Goal: Task Accomplishment & Management: Manage account settings

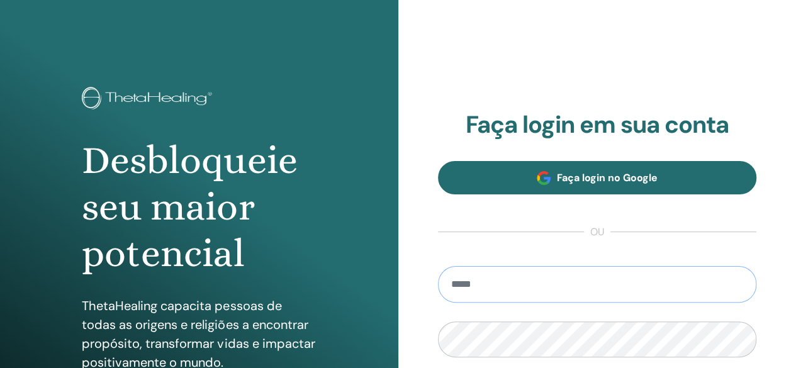
type input "**********"
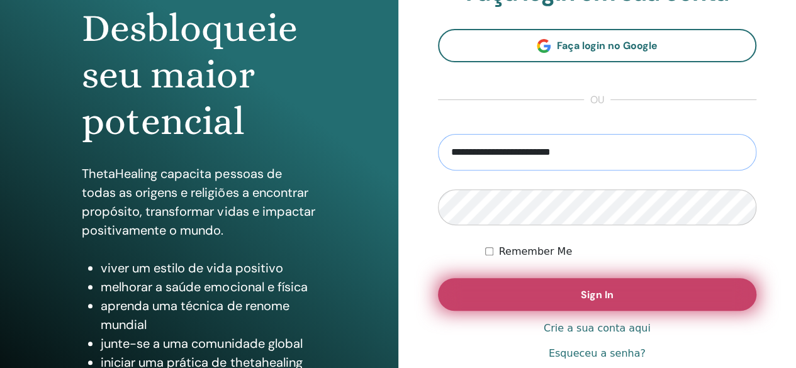
scroll to position [235, 0]
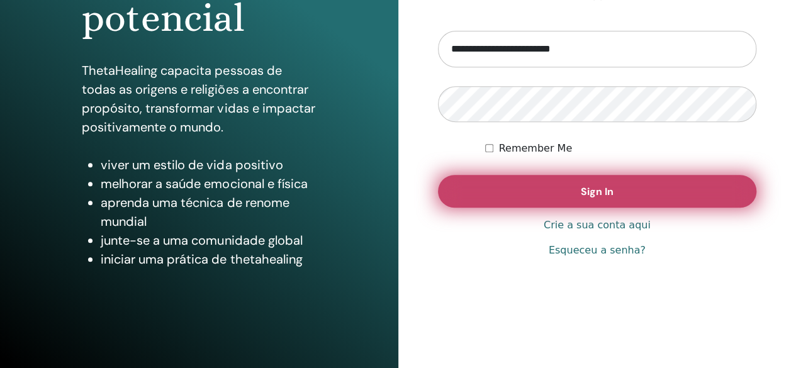
click at [650, 176] on button "Sign In" at bounding box center [597, 191] width 319 height 33
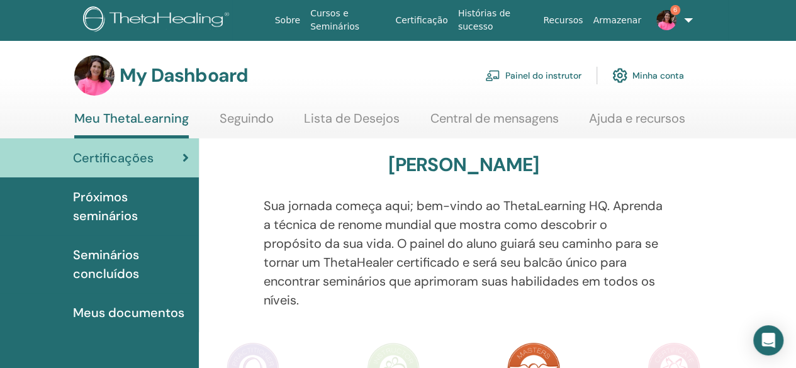
click at [559, 70] on link "Painel do instrutor" at bounding box center [533, 76] width 96 height 28
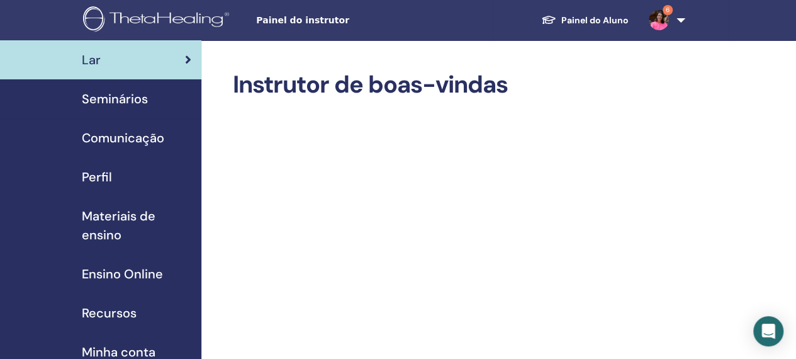
click at [143, 91] on span "Seminários" at bounding box center [115, 98] width 66 height 19
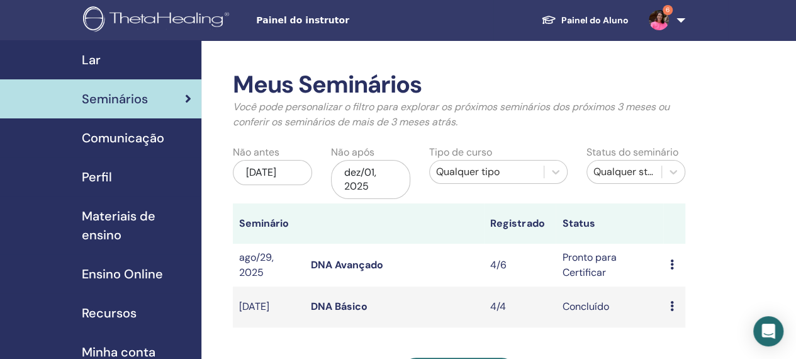
scroll to position [63, 0]
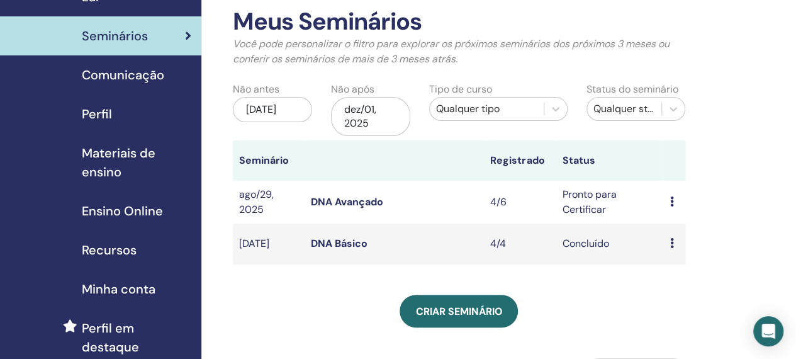
click at [671, 198] on icon at bounding box center [672, 201] width 4 height 10
click at [702, 244] on link "Participantes" at bounding box center [687, 245] width 62 height 13
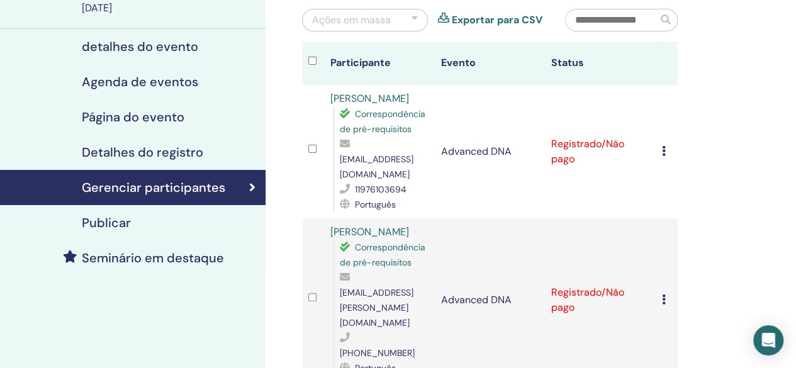
scroll to position [126, 0]
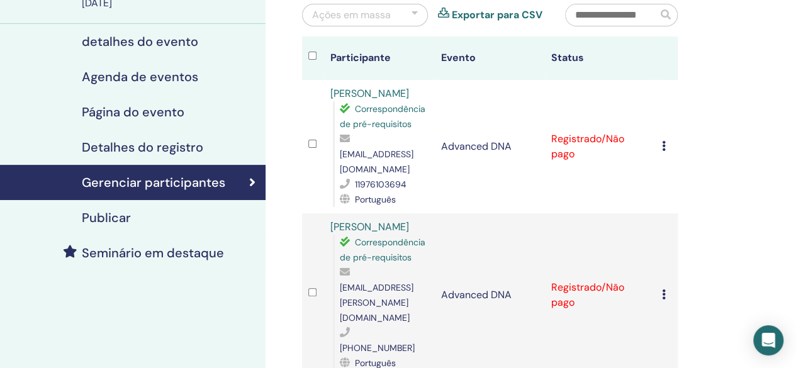
click at [664, 143] on icon at bounding box center [664, 146] width 4 height 10
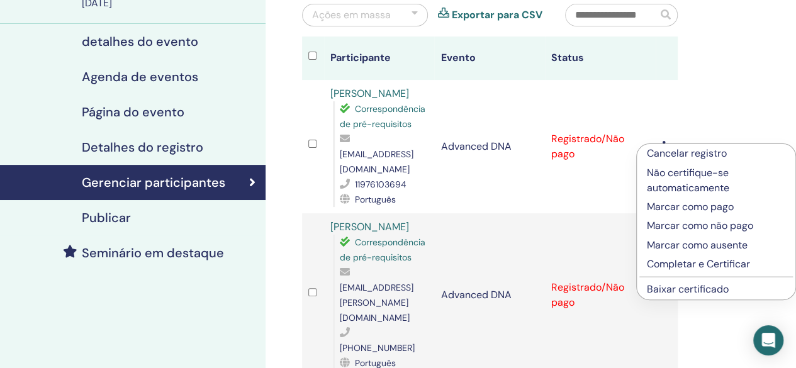
click at [712, 265] on p "Completar e Certificar" at bounding box center [716, 264] width 138 height 15
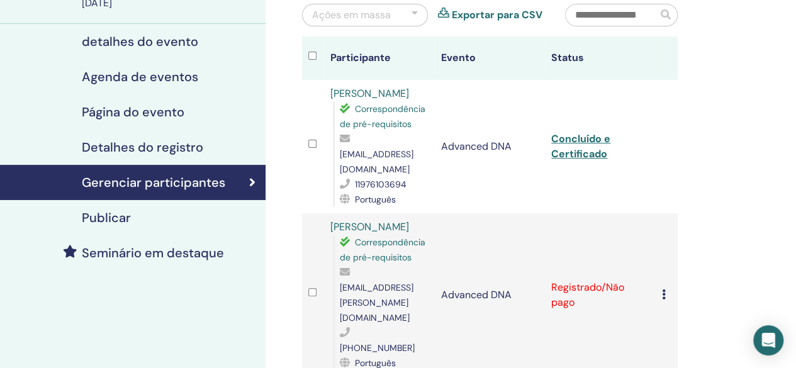
scroll to position [189, 0]
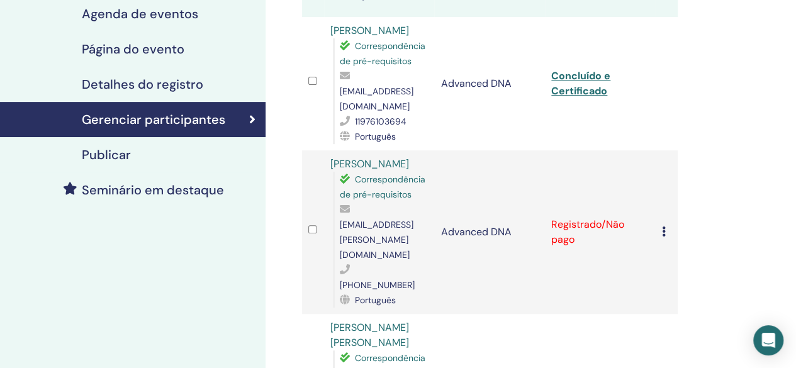
click at [661, 209] on td "Cancelar registro Não certifique-se automaticamente Marcar como pago Marcar com…" at bounding box center [667, 232] width 22 height 164
click at [664, 227] on icon at bounding box center [664, 232] width 4 height 10
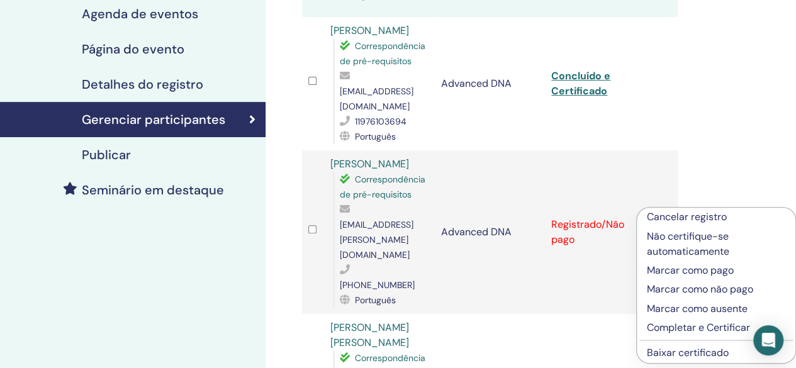
click at [678, 332] on p "Completar e Certificar" at bounding box center [716, 327] width 138 height 15
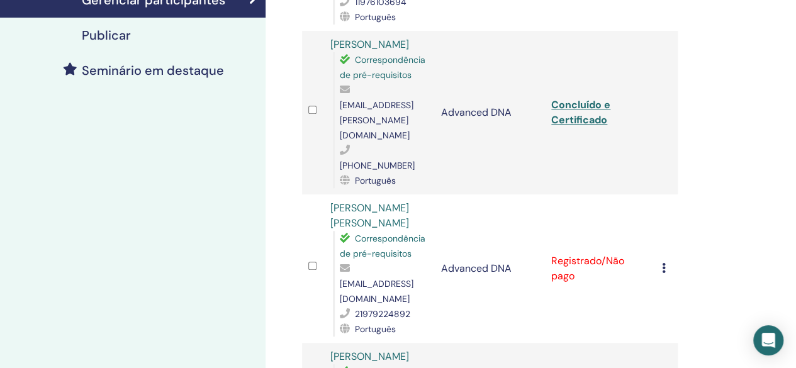
scroll to position [315, 0]
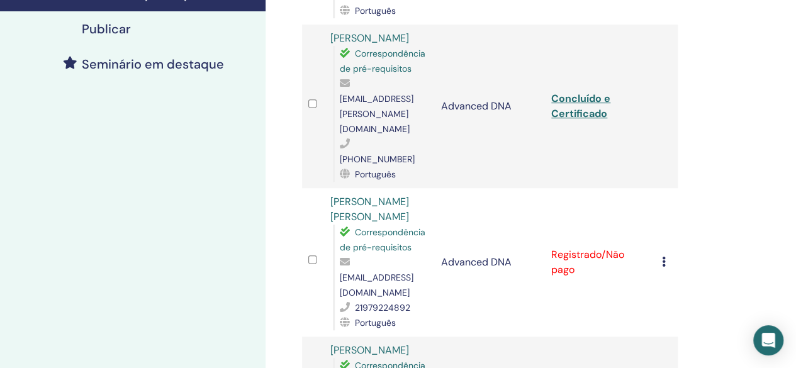
click at [662, 257] on icon at bounding box center [664, 262] width 4 height 10
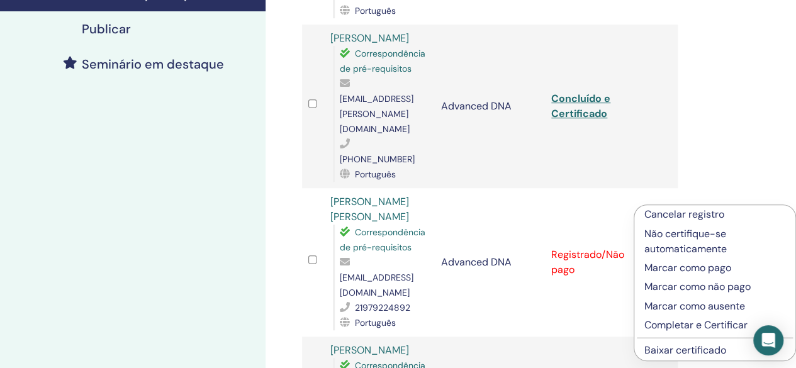
click at [656, 328] on p "Completar e Certificar" at bounding box center [714, 325] width 141 height 15
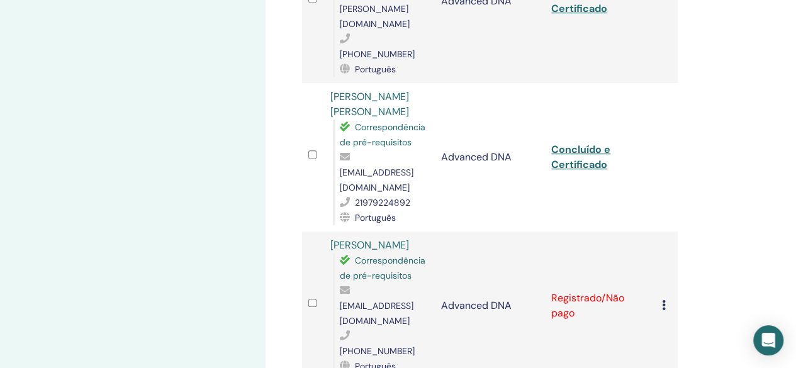
scroll to position [425, 0]
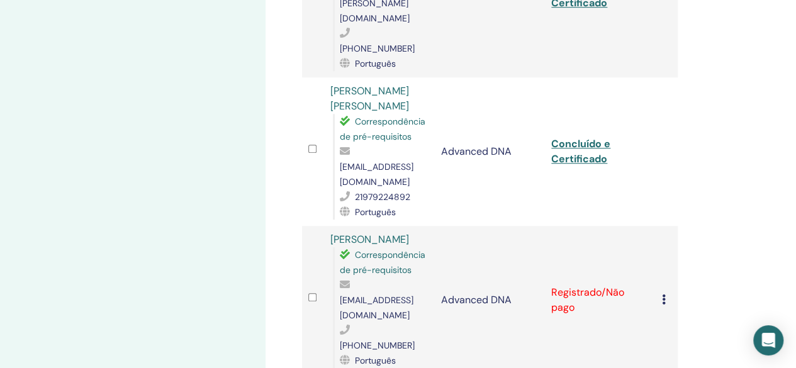
click at [664, 294] on icon at bounding box center [664, 299] width 4 height 10
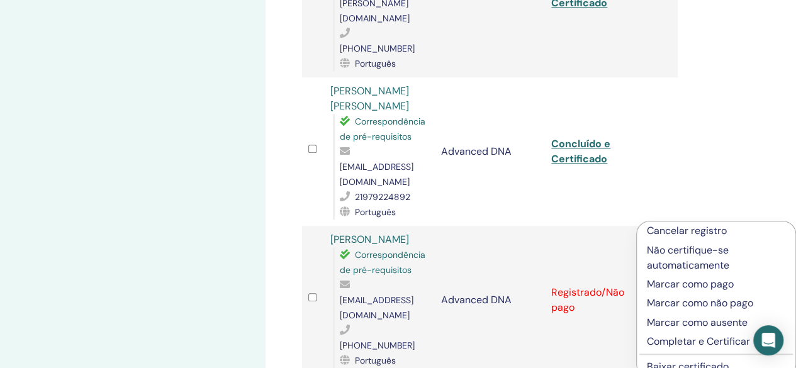
click at [660, 344] on p "Completar e Certificar" at bounding box center [716, 341] width 138 height 15
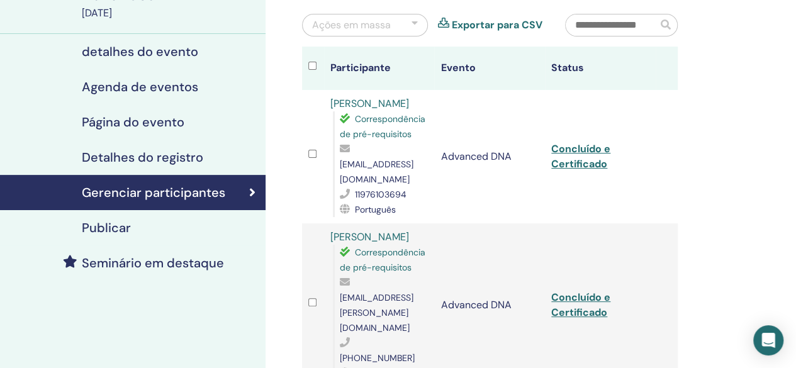
scroll to position [111, 0]
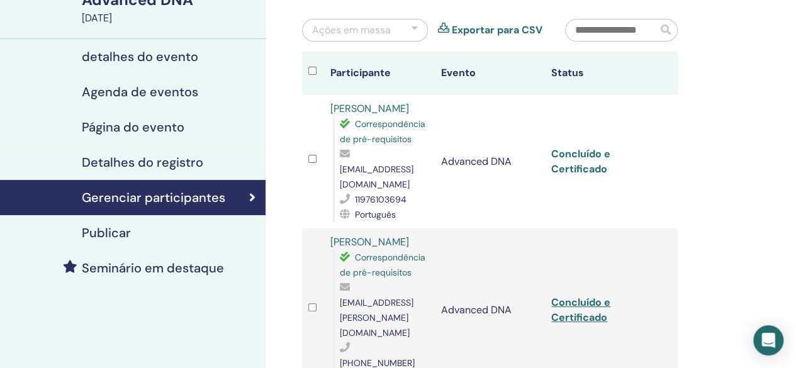
click at [576, 164] on link "Concluído e Certificado" at bounding box center [580, 161] width 59 height 28
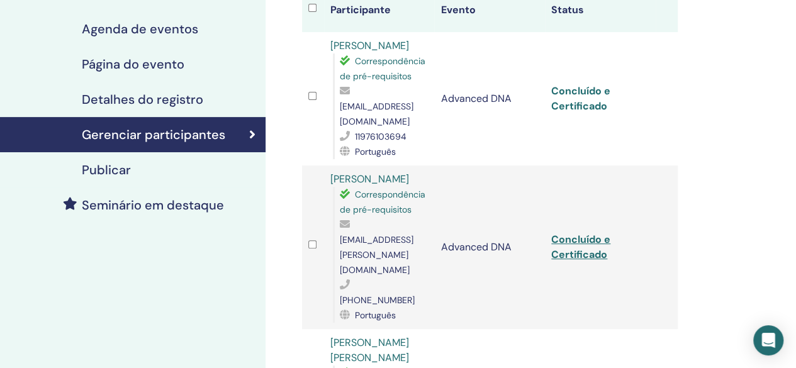
scroll to position [237, 0]
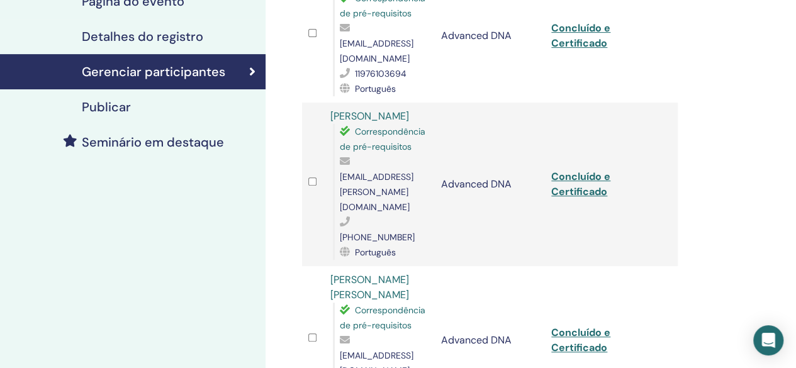
click at [597, 160] on td "Concluído e Certificado" at bounding box center [600, 185] width 111 height 164
click at [588, 170] on link "Concluído e Certificado" at bounding box center [580, 184] width 59 height 28
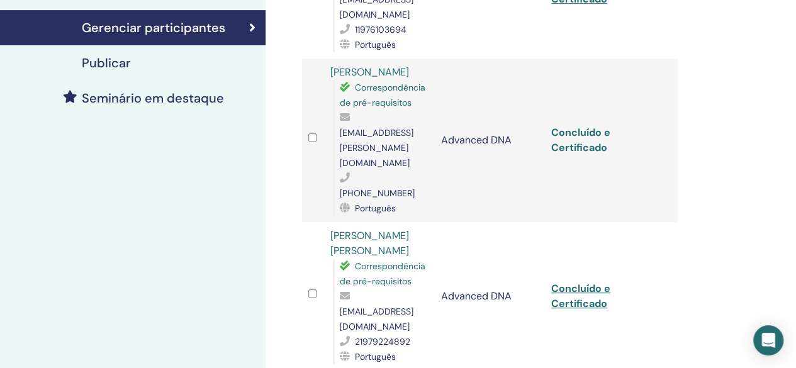
scroll to position [362, 0]
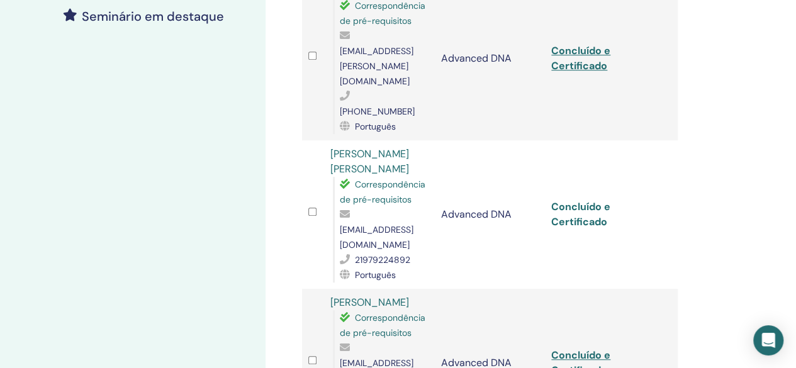
click at [591, 200] on link "Concluído e Certificado" at bounding box center [580, 214] width 59 height 28
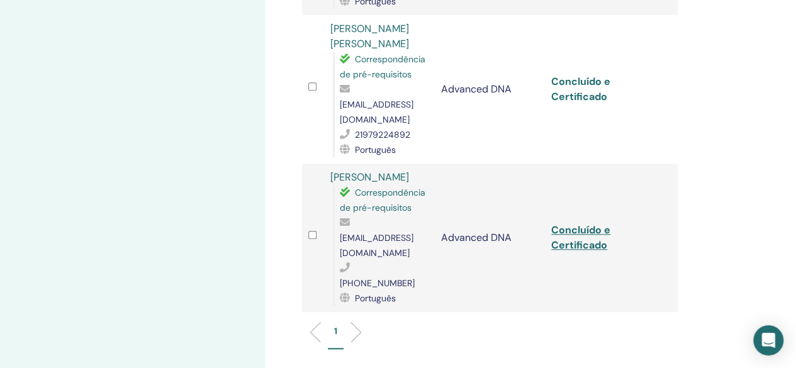
scroll to position [488, 0]
click at [575, 223] on link "Concluído e Certificado" at bounding box center [580, 237] width 59 height 28
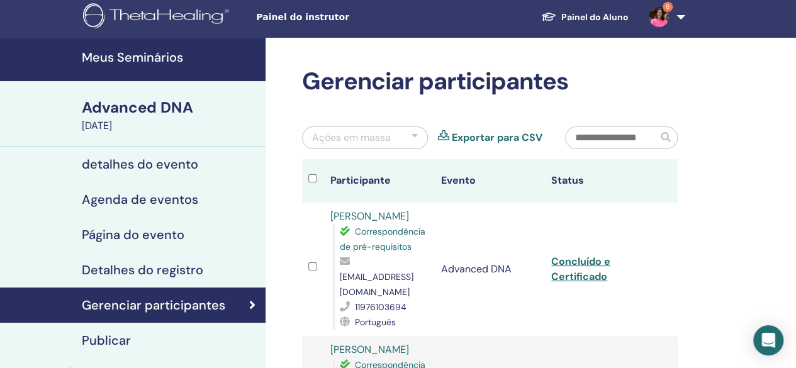
scroll to position [0, 0]
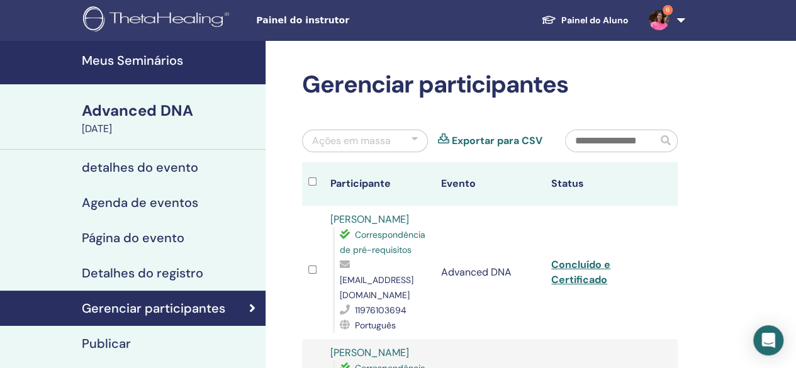
click at [141, 56] on h4 "Meus Seminários" at bounding box center [170, 60] width 176 height 15
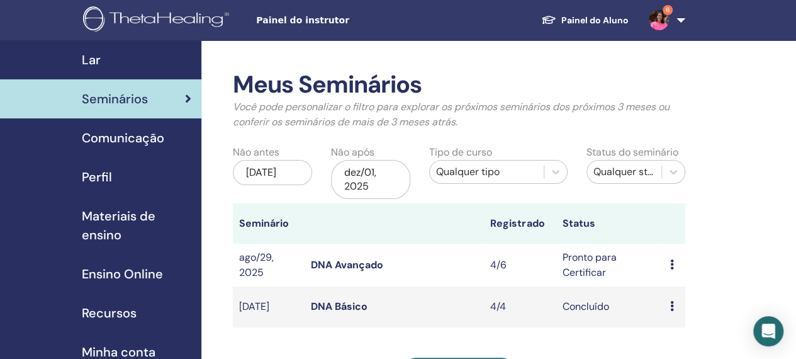
scroll to position [63, 0]
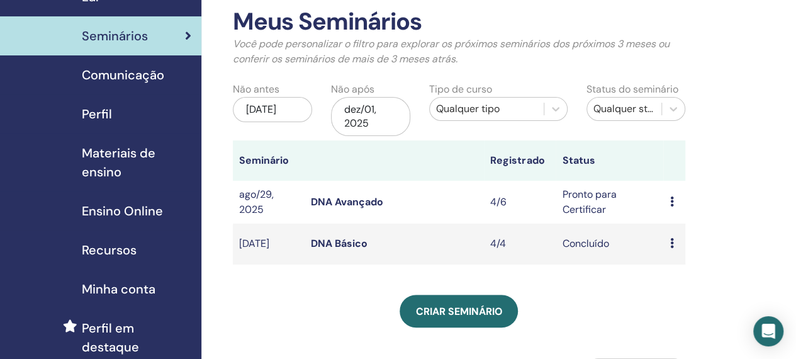
click at [671, 202] on icon at bounding box center [672, 201] width 4 height 10
click at [680, 213] on link "Visualizar" at bounding box center [677, 211] width 45 height 13
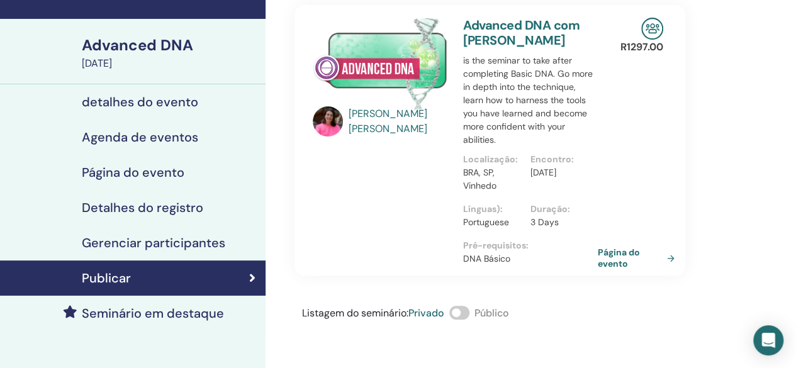
scroll to position [63, 0]
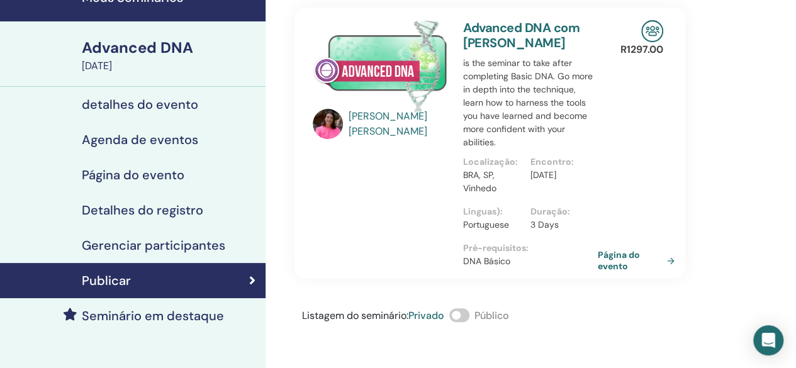
click at [141, 203] on h4 "Detalhes do registro" at bounding box center [142, 210] width 121 height 15
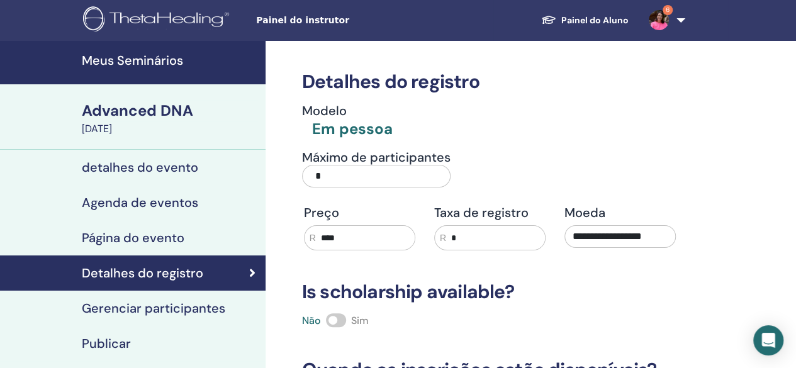
click at [171, 233] on h4 "Página do evento" at bounding box center [133, 237] width 103 height 15
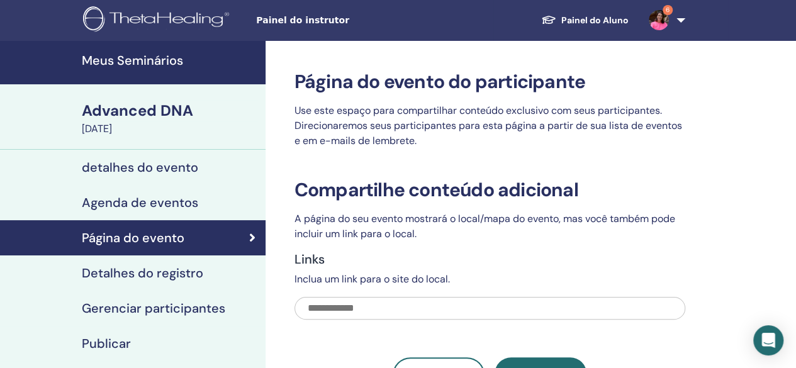
click at [181, 206] on h4 "Agenda de eventos" at bounding box center [140, 202] width 116 height 15
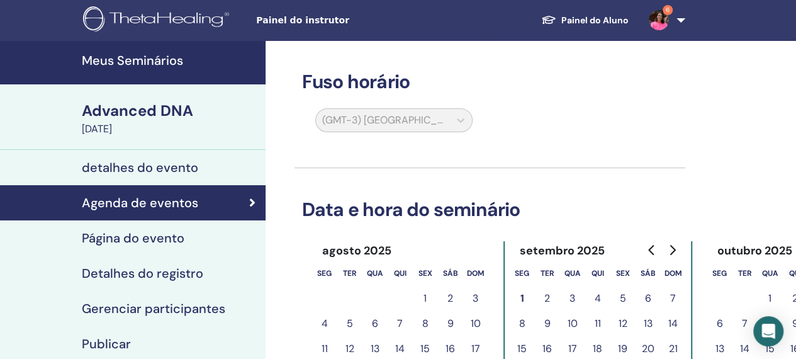
click at [166, 172] on h4 "detalhes do evento" at bounding box center [140, 167] width 116 height 15
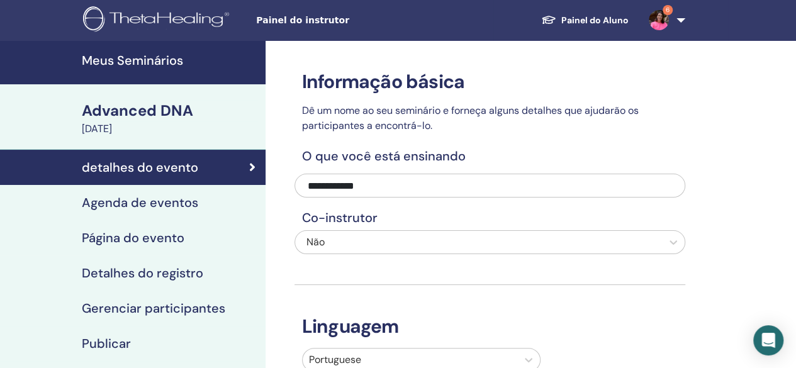
click at [127, 128] on div "[DATE]" at bounding box center [170, 128] width 176 height 15
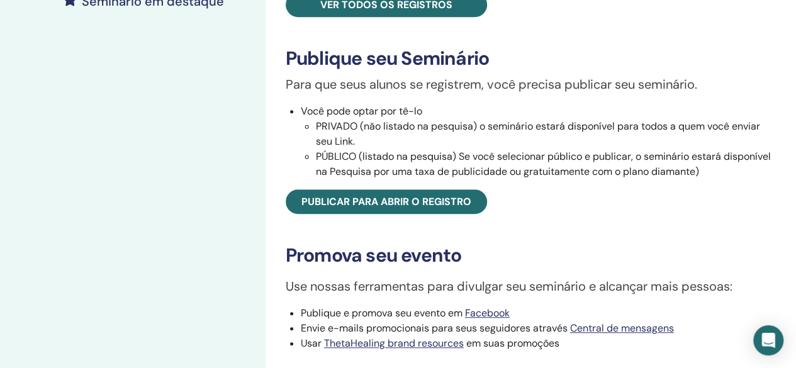
scroll to position [126, 0]
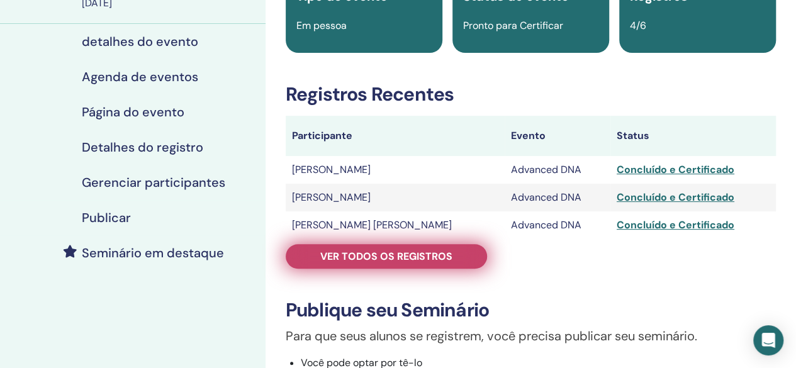
click at [456, 256] on link "Ver todos os registros" at bounding box center [386, 256] width 201 height 25
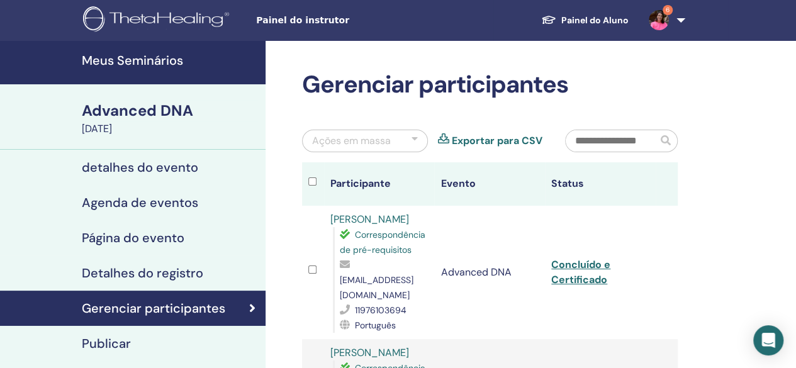
click at [147, 66] on h4 "Meus Seminários" at bounding box center [170, 60] width 176 height 15
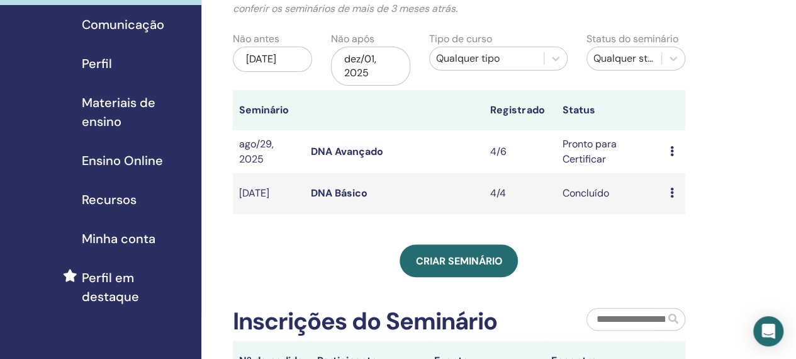
scroll to position [126, 0]
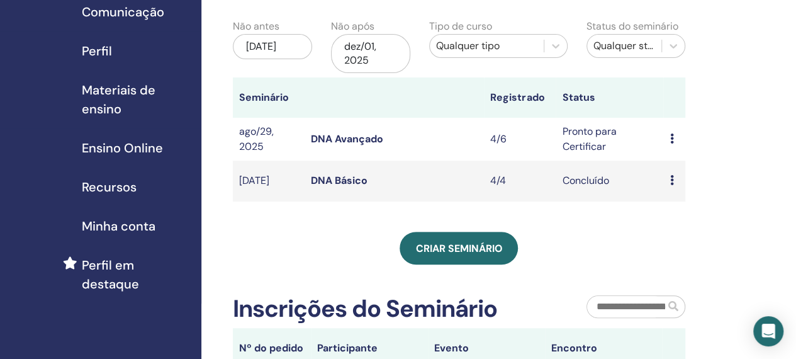
click at [671, 179] on icon at bounding box center [672, 180] width 4 height 10
click at [668, 137] on td "Visualizar Editar Participantes Cancelar" at bounding box center [673, 139] width 21 height 43
click at [674, 137] on div "Visualizar Editar Participantes Cancelar" at bounding box center [674, 139] width 9 height 15
click at [729, 116] on div "Meus Seminários Você pode personalizar o filtro para explorar os próximos semin…" at bounding box center [499, 229] width 597 height 630
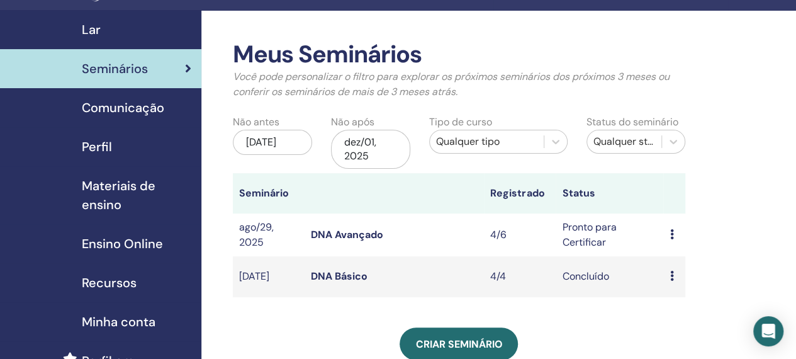
scroll to position [0, 0]
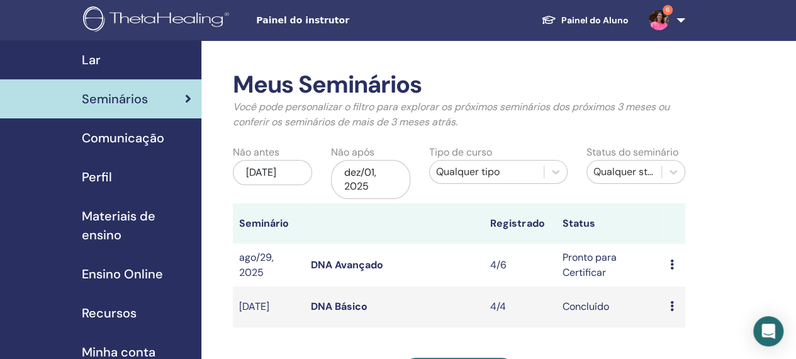
click at [349, 264] on link "DNA Avançado" at bounding box center [347, 264] width 72 height 13
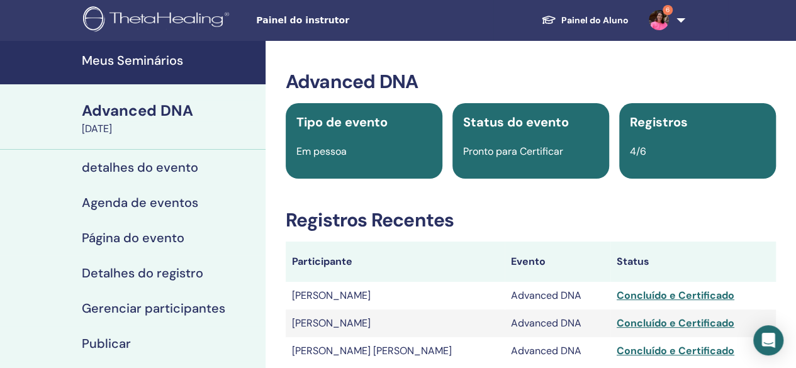
click at [135, 57] on h4 "Meus Seminários" at bounding box center [170, 60] width 176 height 15
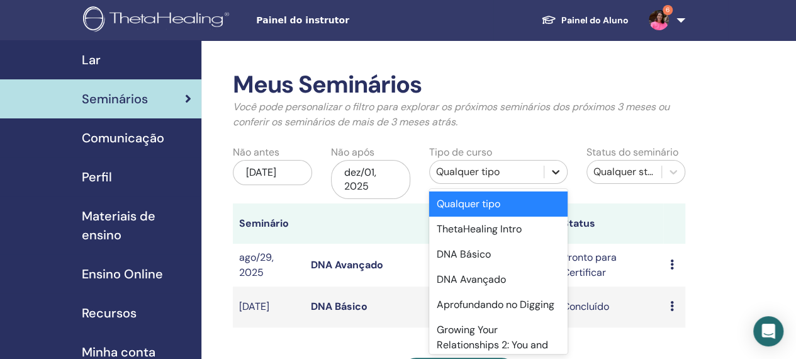
click at [555, 176] on icon at bounding box center [555, 171] width 13 height 13
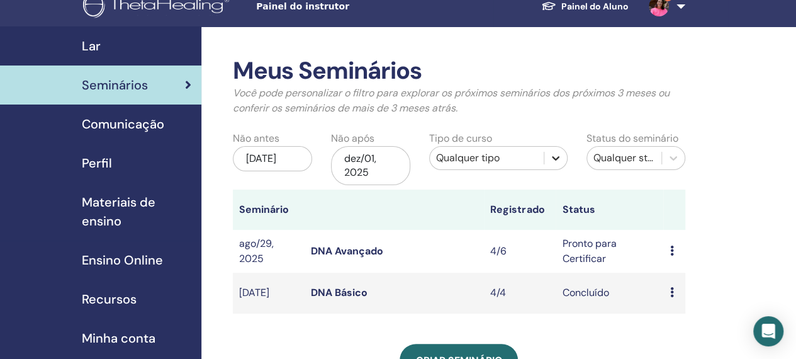
click at [556, 162] on icon at bounding box center [555, 158] width 13 height 13
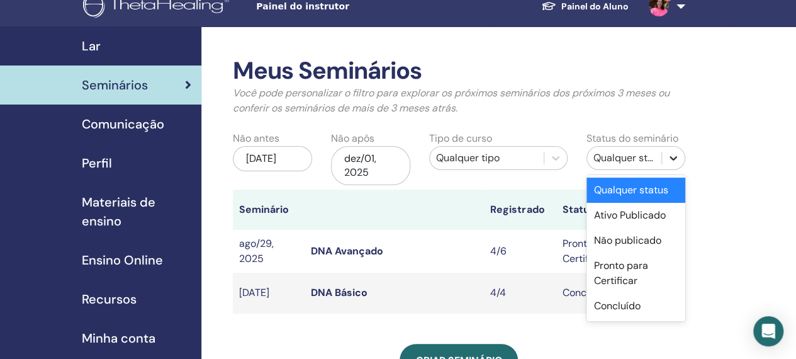
click at [676, 152] on icon at bounding box center [673, 158] width 13 height 13
click at [742, 164] on div "Meus Seminários Você pode personalizar o filtro para explorar os próximos semin…" at bounding box center [499, 341] width 597 height 630
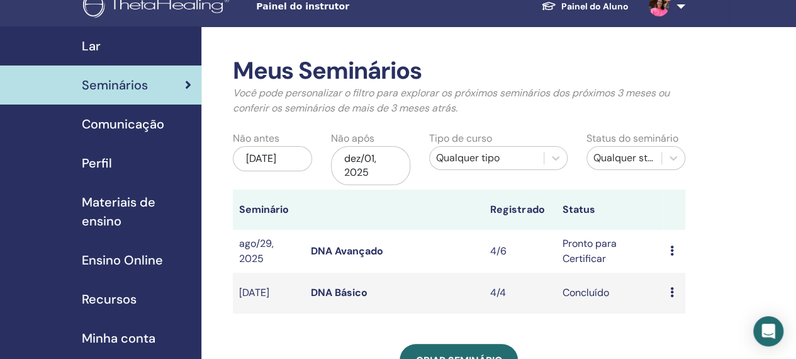
click at [670, 249] on icon at bounding box center [672, 250] width 4 height 10
click at [672, 280] on link "Editar" at bounding box center [668, 278] width 28 height 13
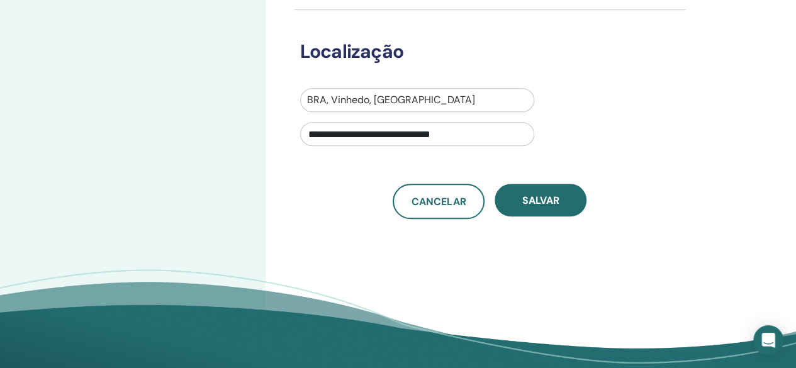
scroll to position [63, 0]
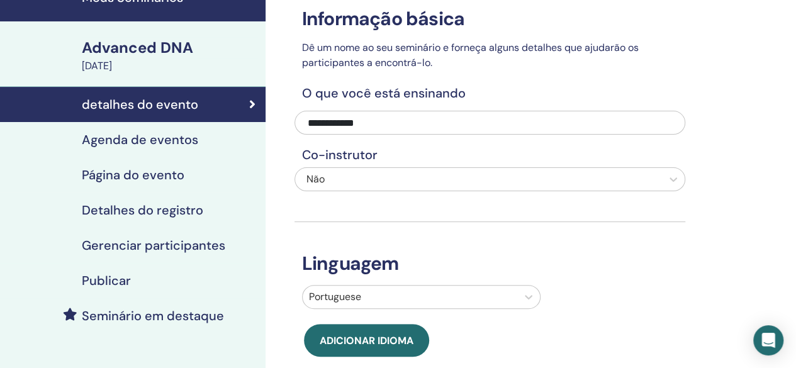
click at [174, 171] on h4 "Página do evento" at bounding box center [133, 174] width 103 height 15
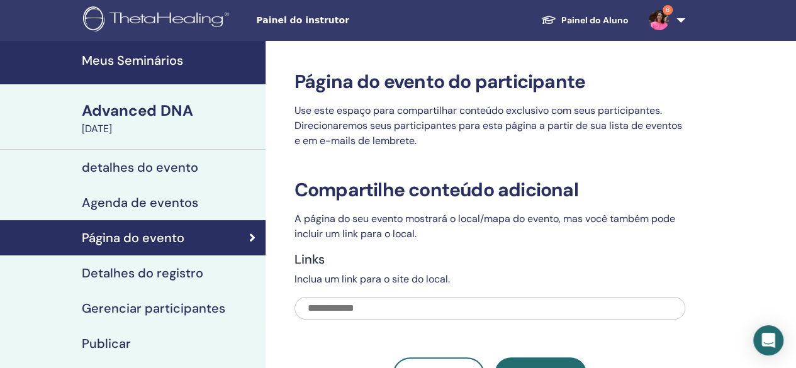
click at [205, 301] on h4 "Gerenciar participantes" at bounding box center [153, 308] width 143 height 15
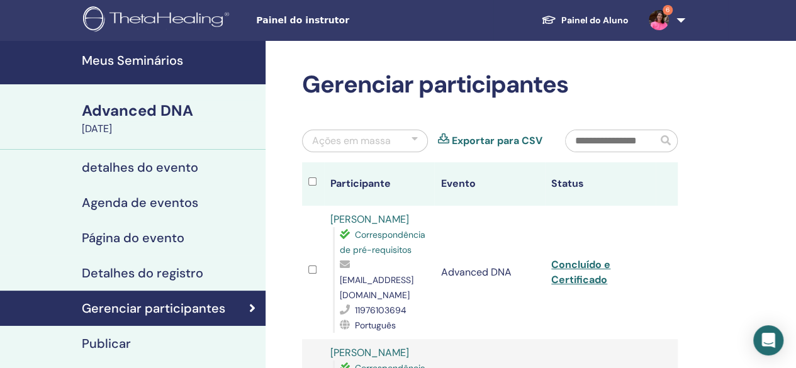
click at [142, 201] on h4 "Agenda de eventos" at bounding box center [140, 202] width 116 height 15
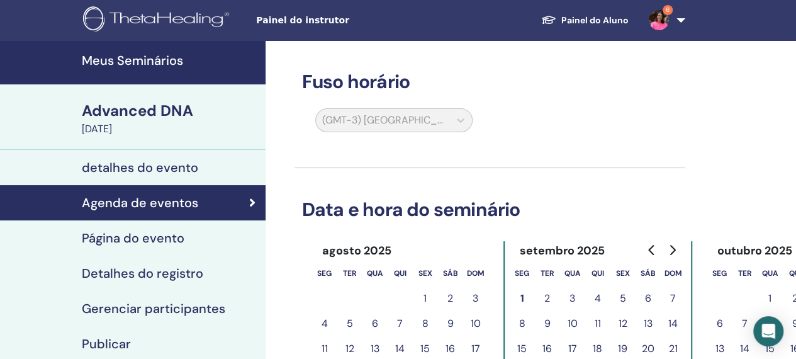
click at [115, 237] on h4 "Página do evento" at bounding box center [133, 237] width 103 height 15
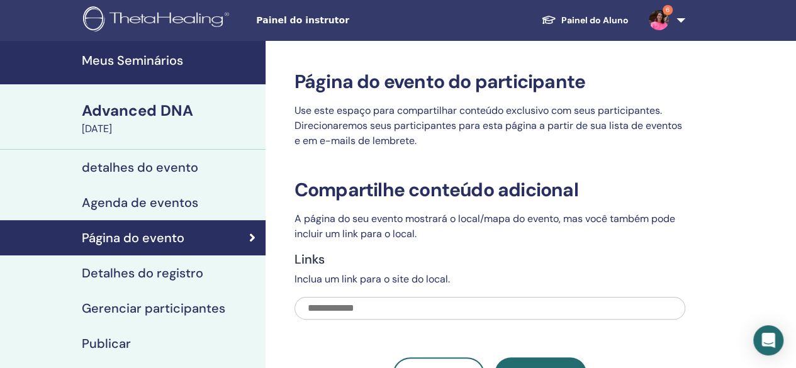
click at [136, 201] on h4 "Agenda de eventos" at bounding box center [140, 202] width 116 height 15
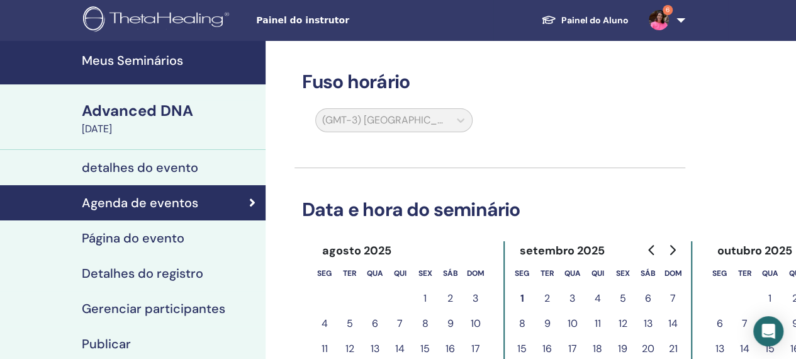
click at [176, 269] on h4 "Detalhes do registro" at bounding box center [142, 273] width 121 height 15
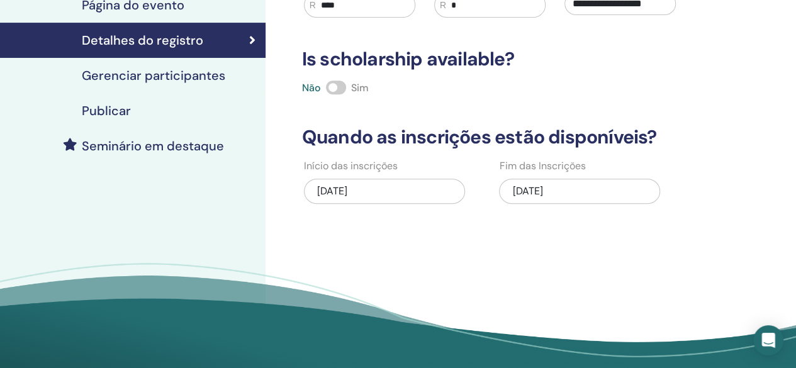
scroll to position [126, 0]
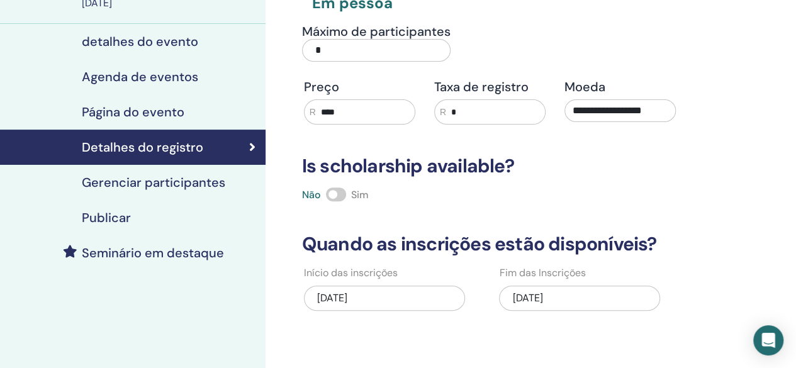
click at [156, 176] on h4 "Gerenciar participantes" at bounding box center [153, 182] width 143 height 15
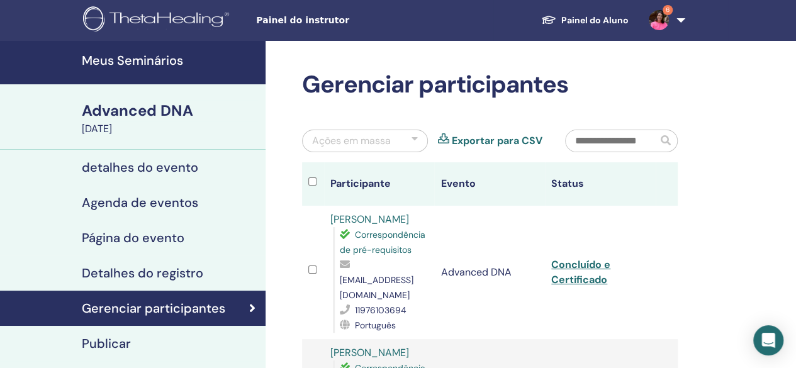
click at [159, 61] on h4 "Meus Seminários" at bounding box center [170, 60] width 176 height 15
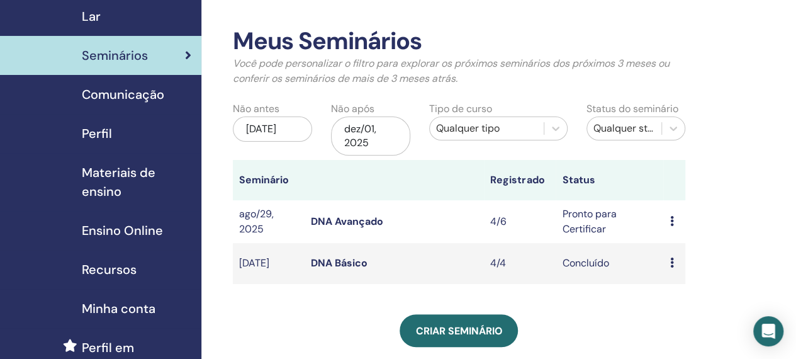
scroll to position [63, 0]
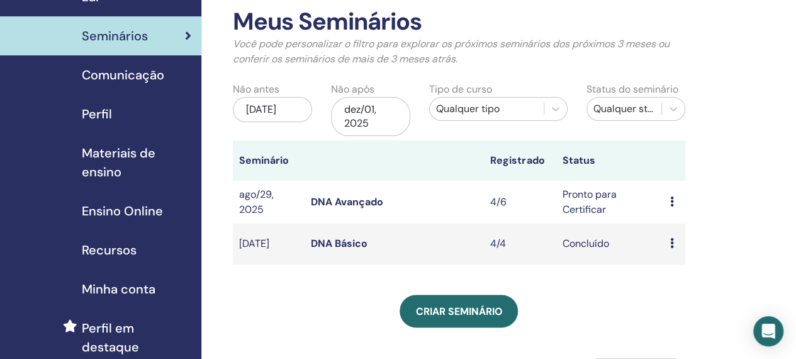
click at [671, 201] on icon at bounding box center [672, 201] width 4 height 10
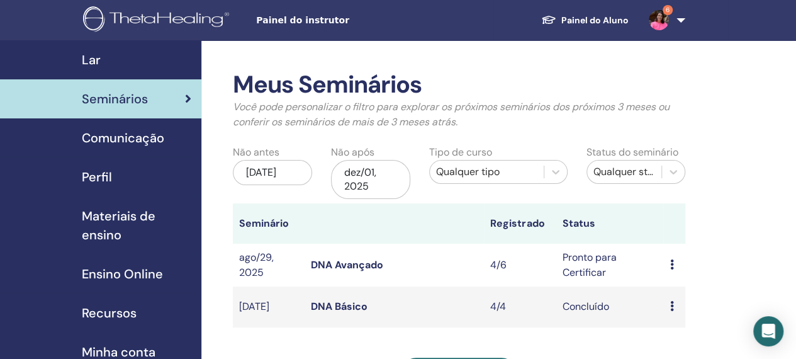
click at [666, 19] on img at bounding box center [659, 20] width 20 height 20
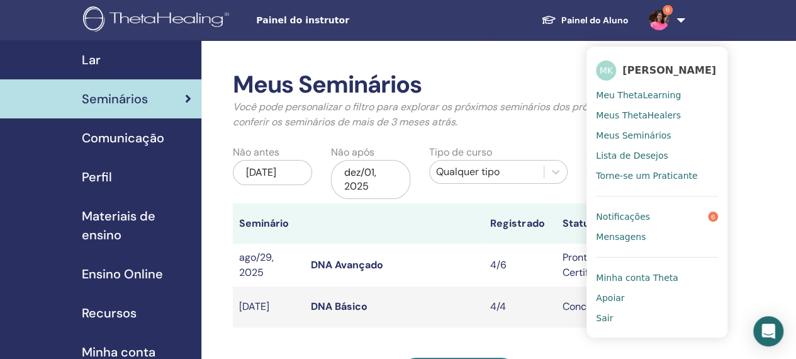
click at [641, 218] on span "Notificações" at bounding box center [623, 216] width 54 height 11
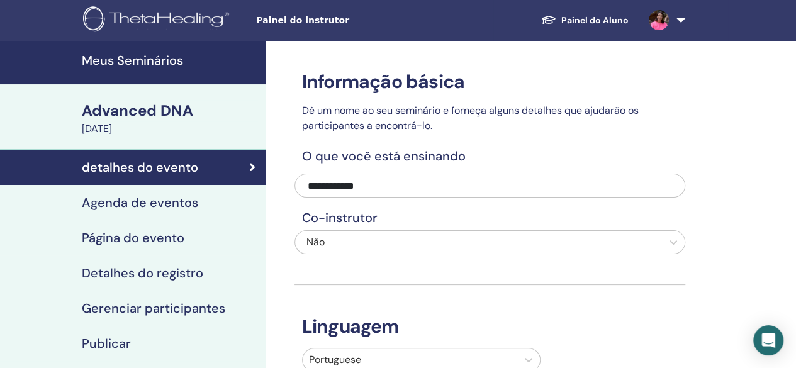
click at [192, 195] on h4 "Agenda de eventos" at bounding box center [140, 202] width 116 height 15
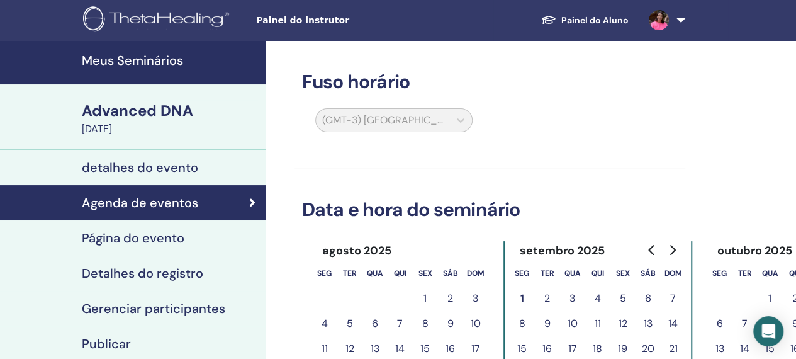
click at [160, 232] on h4 "Página do evento" at bounding box center [133, 237] width 103 height 15
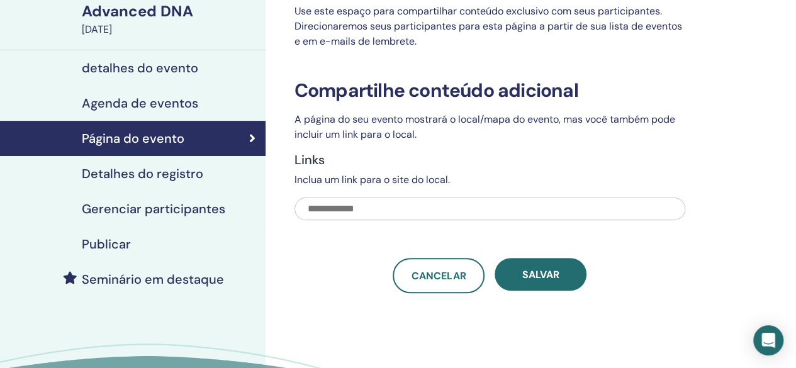
scroll to position [126, 0]
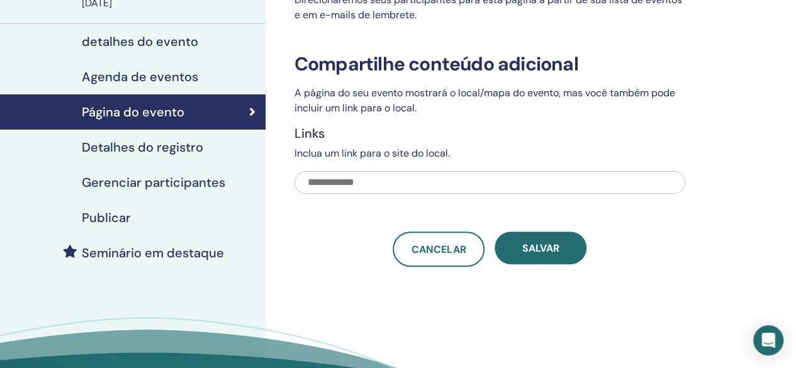
click at [179, 146] on h4 "Detalhes do registro" at bounding box center [142, 147] width 121 height 15
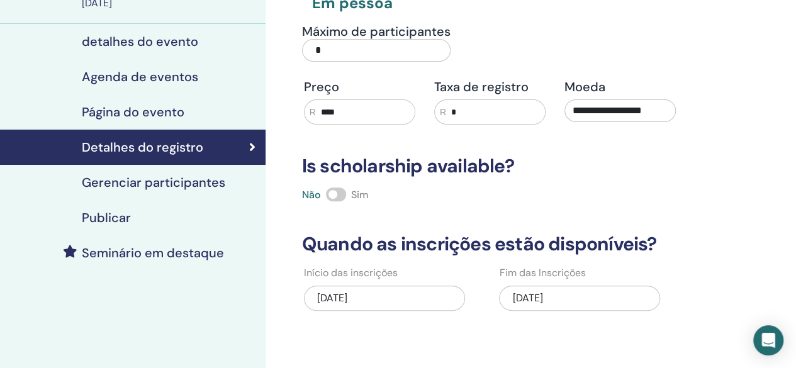
click at [171, 176] on h4 "Gerenciar participantes" at bounding box center [153, 182] width 143 height 15
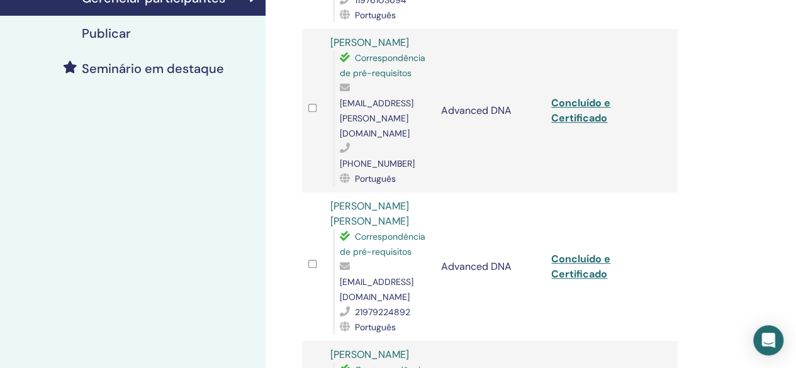
scroll to position [252, 0]
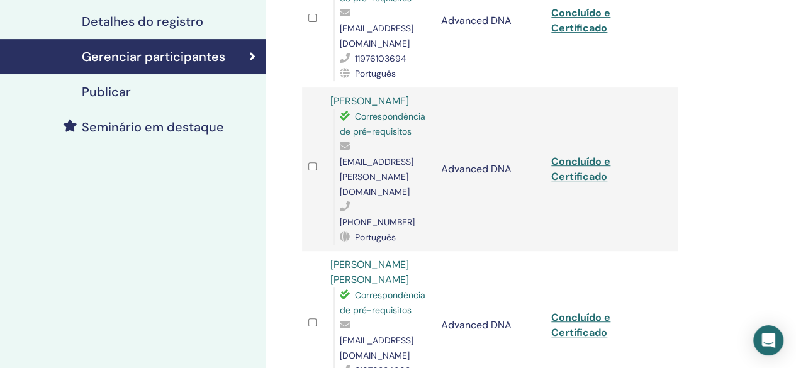
click at [122, 88] on h4 "Publicar" at bounding box center [106, 91] width 49 height 15
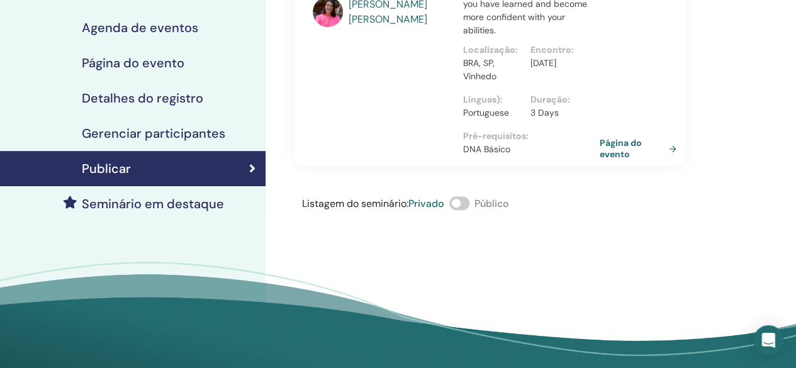
scroll to position [189, 0]
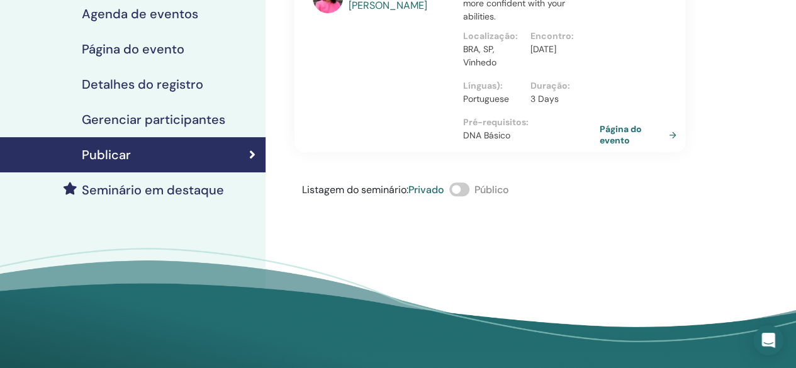
click at [615, 137] on link "Página do evento" at bounding box center [641, 134] width 82 height 23
